Goal: Transaction & Acquisition: Purchase product/service

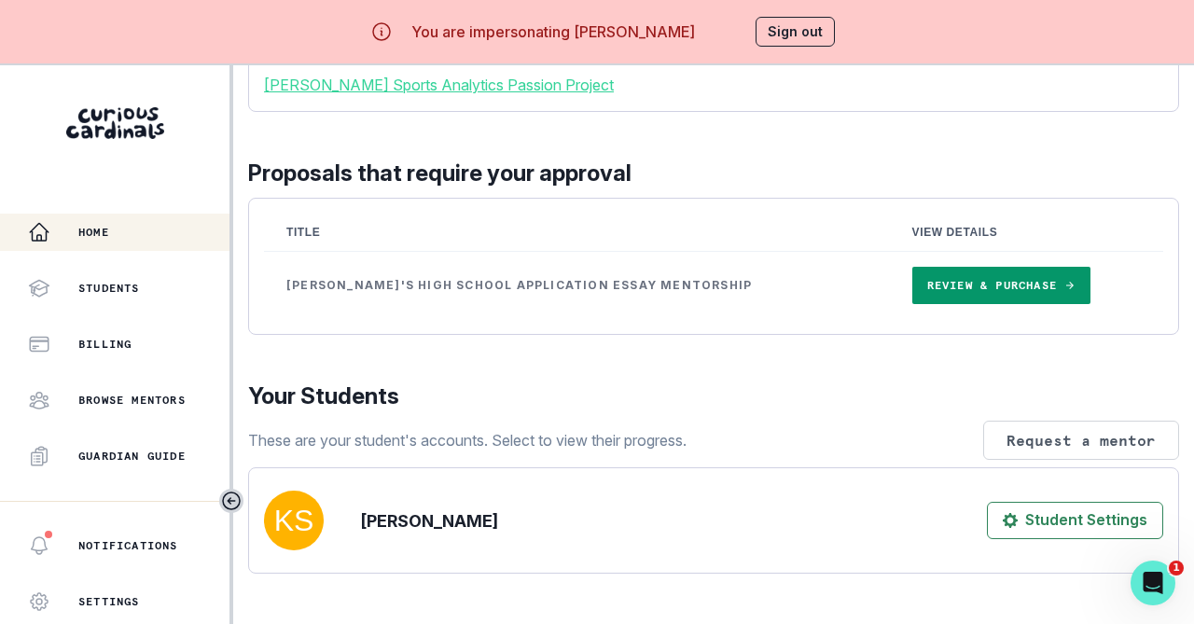
scroll to position [258, 0]
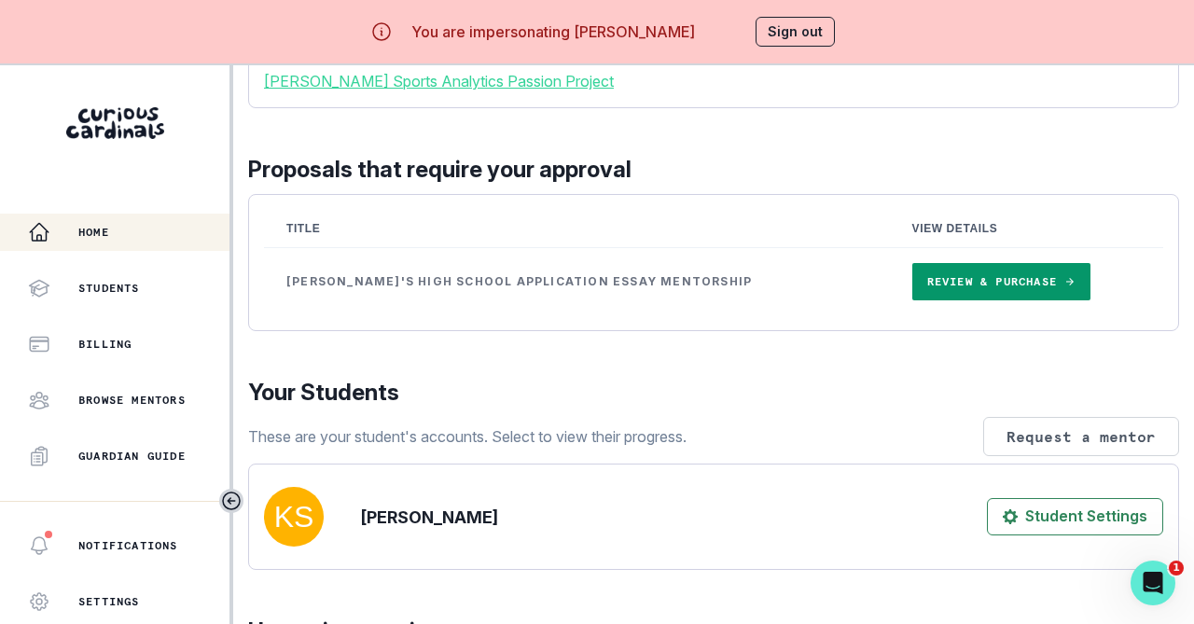
click at [912, 300] on link "Review & Purchase" at bounding box center [1001, 281] width 178 height 37
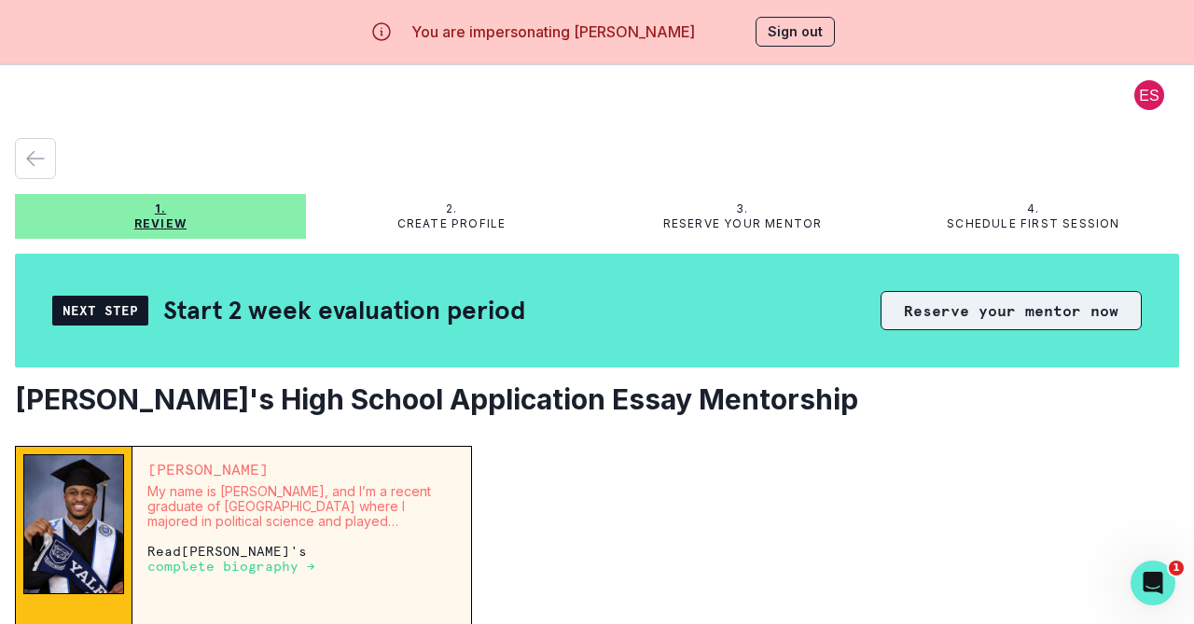
click at [948, 313] on button "Reserve your mentor now" at bounding box center [1011, 310] width 261 height 39
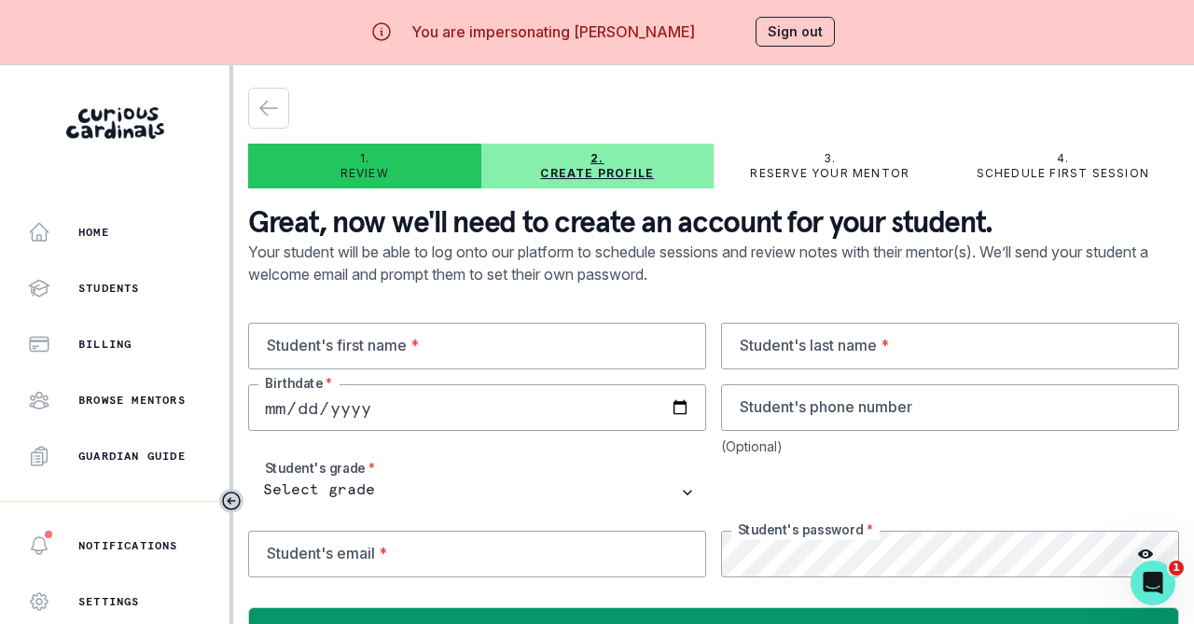
click at [780, 27] on button "Sign out" at bounding box center [795, 32] width 79 height 30
